Goal: Task Accomplishment & Management: Manage account settings

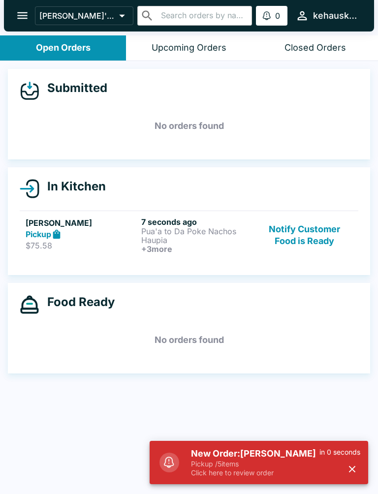
click at [296, 217] on button "Notify Customer Food is Ready" at bounding box center [304, 235] width 95 height 36
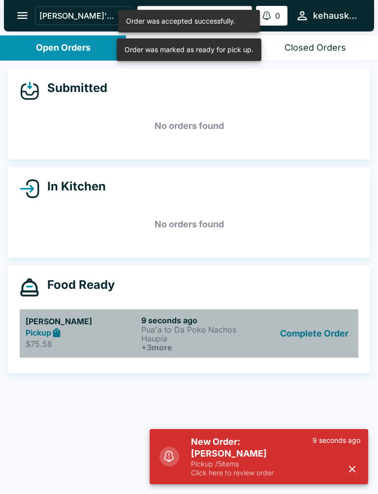
click at [159, 338] on p "Haupia" at bounding box center [197, 338] width 112 height 9
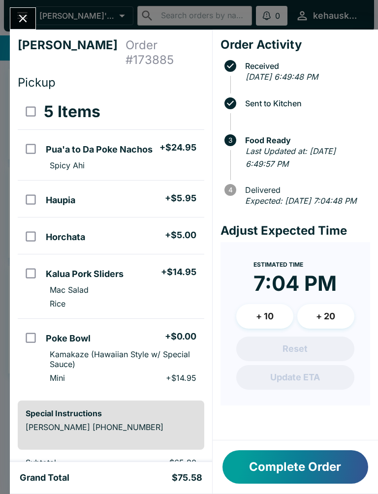
click at [22, 16] on icon "Close" at bounding box center [22, 18] width 13 height 13
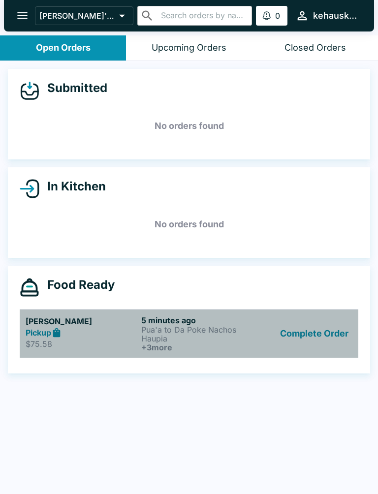
click at [159, 337] on p "Haupia" at bounding box center [197, 338] width 112 height 9
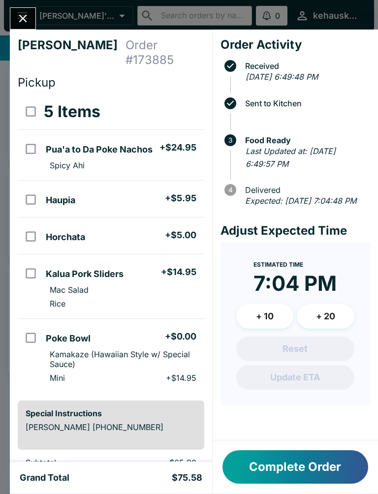
click at [17, 9] on button "Close" at bounding box center [22, 18] width 25 height 21
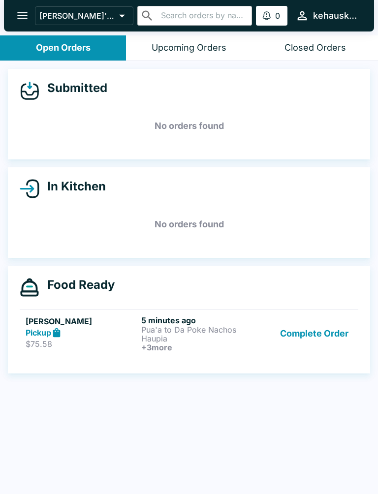
click at [309, 41] on button "Closed Orders" at bounding box center [315, 47] width 126 height 25
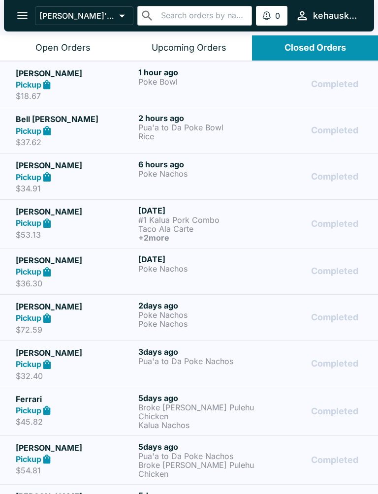
click at [179, 42] on div "Upcoming Orders" at bounding box center [188, 47] width 75 height 11
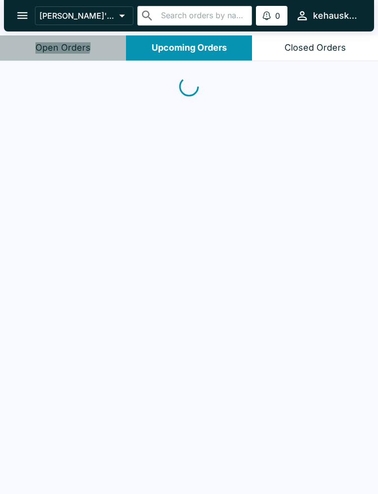
click at [57, 43] on div "Open Orders" at bounding box center [62, 47] width 55 height 11
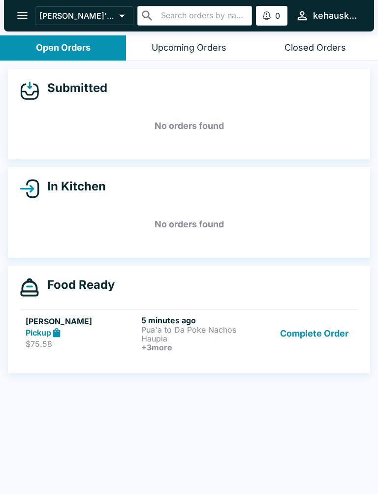
click at [168, 336] on p "Haupia" at bounding box center [197, 338] width 112 height 9
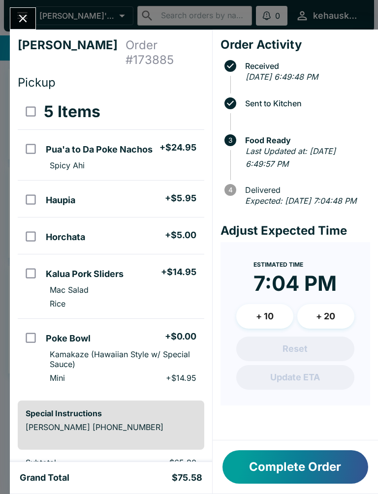
click at [304, 471] on button "Complete Order" at bounding box center [295, 466] width 146 height 33
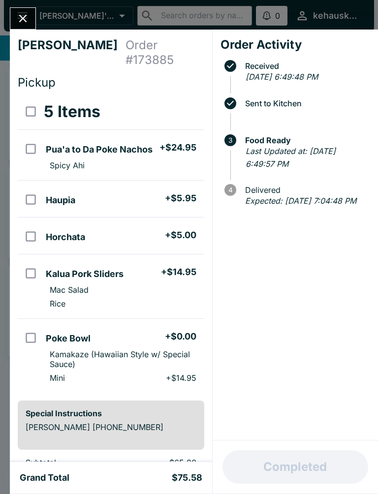
click at [304, 470] on div "Completed" at bounding box center [294, 466] width 165 height 53
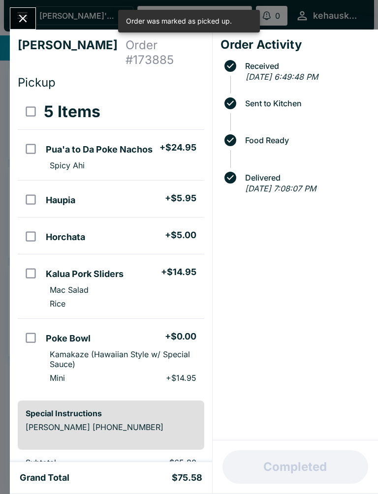
click at [17, 15] on icon "Close" at bounding box center [22, 18] width 13 height 13
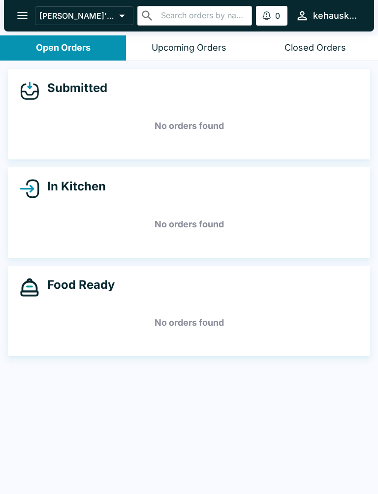
click at [30, 18] on button "open drawer" at bounding box center [22, 15] width 25 height 25
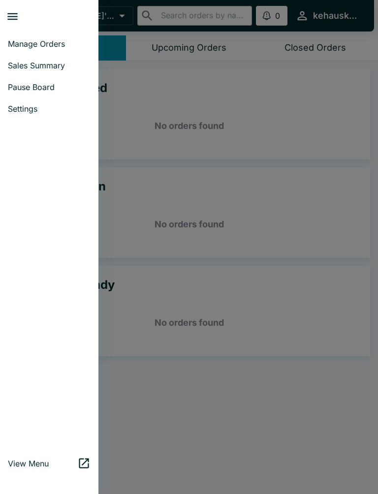
click at [59, 62] on span "Sales Summary" at bounding box center [49, 65] width 83 height 10
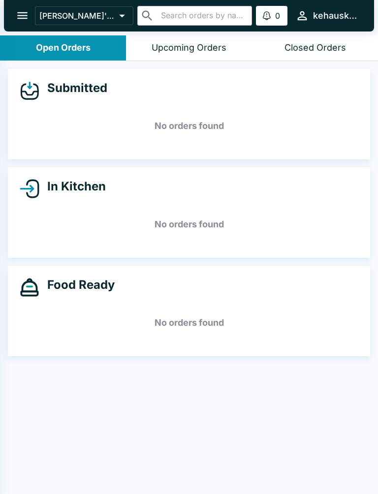
select select "03:00"
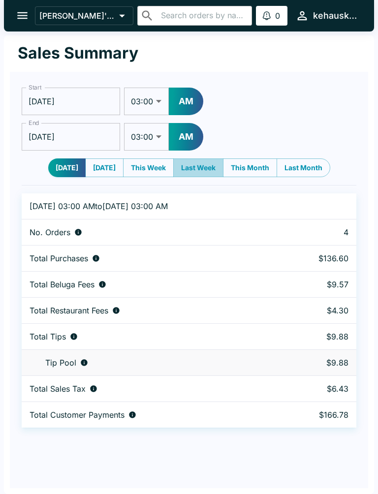
click at [206, 164] on button "Last Week" at bounding box center [198, 167] width 50 height 19
type input "[DATE]"
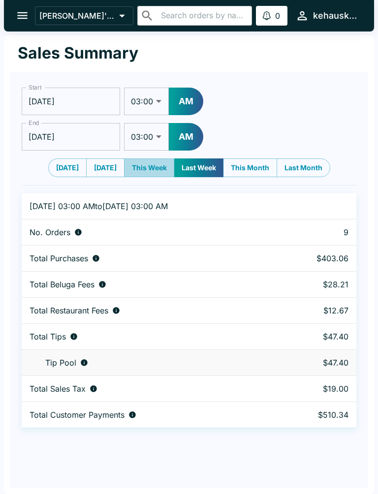
click at [150, 167] on button "This Week" at bounding box center [149, 167] width 51 height 19
type input "[DATE]"
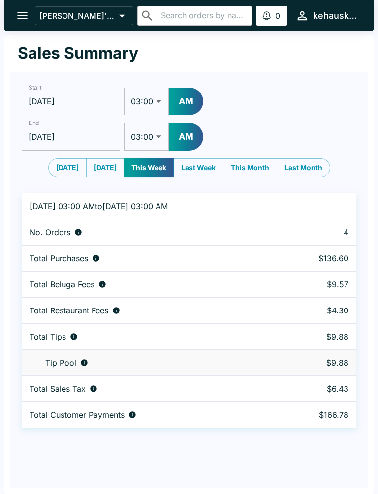
click at [210, 166] on button "Last Week" at bounding box center [198, 167] width 50 height 19
type input "[DATE]"
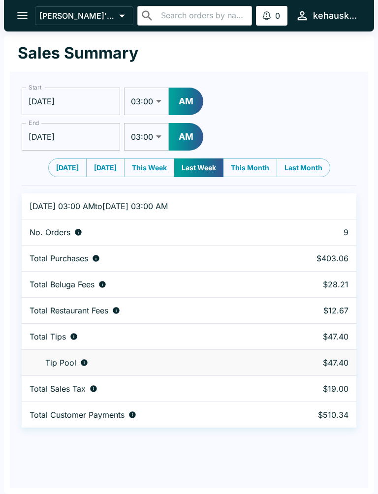
click at [22, 13] on icon "open drawer" at bounding box center [22, 15] width 10 height 7
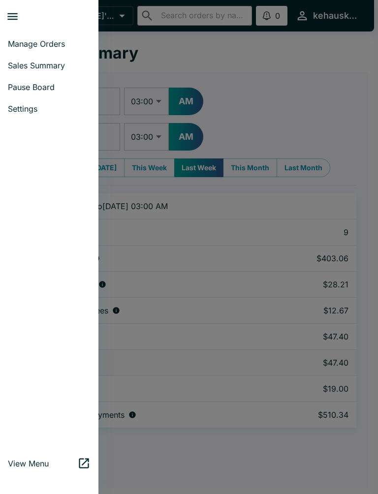
click at [33, 68] on span "Sales Summary" at bounding box center [49, 65] width 83 height 10
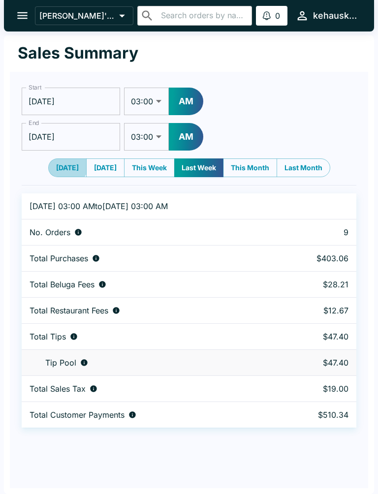
click at [60, 164] on button "[DATE]" at bounding box center [67, 167] width 38 height 19
type input "[DATE]"
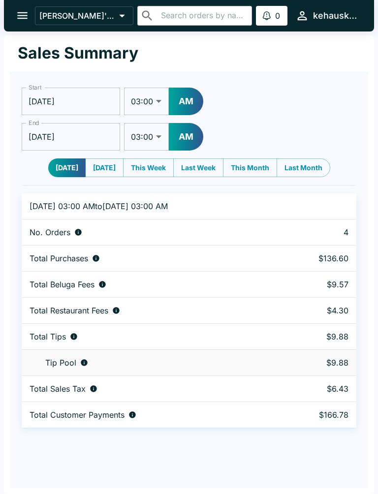
click at [23, 21] on icon "open drawer" at bounding box center [22, 15] width 13 height 13
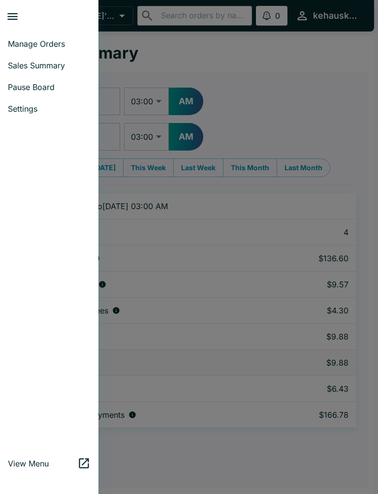
click at [38, 42] on span "Manage Orders" at bounding box center [49, 44] width 83 height 10
